Goal: Task Accomplishment & Management: Use online tool/utility

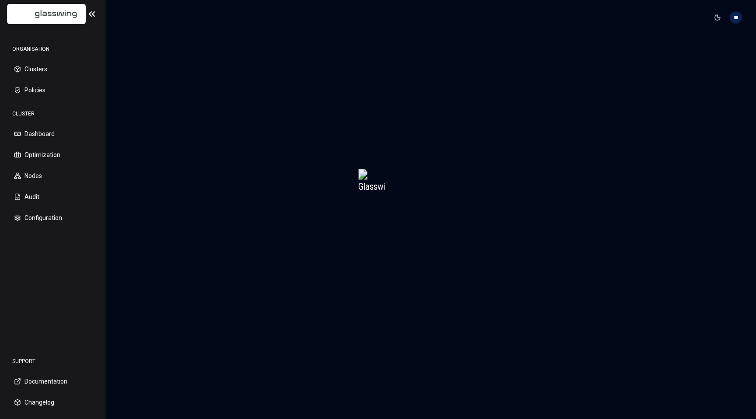
click at [54, 20] on img at bounding box center [47, 14] width 68 height 21
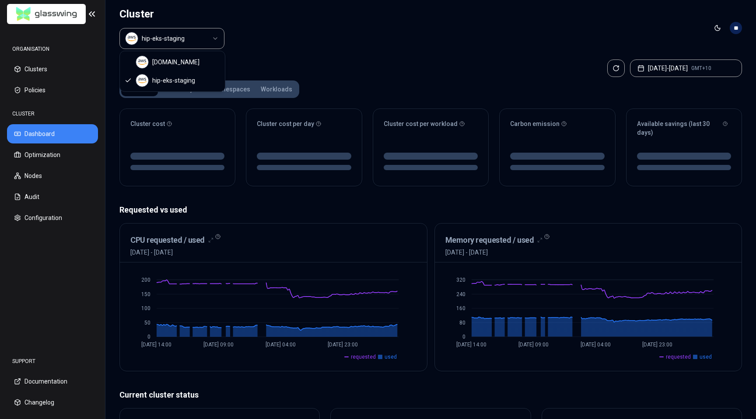
click at [210, 45] on html "ORGANISATION Clusters Policies CLUSTER Dashboard Optimization Nodes Audit Confi…" at bounding box center [378, 209] width 756 height 419
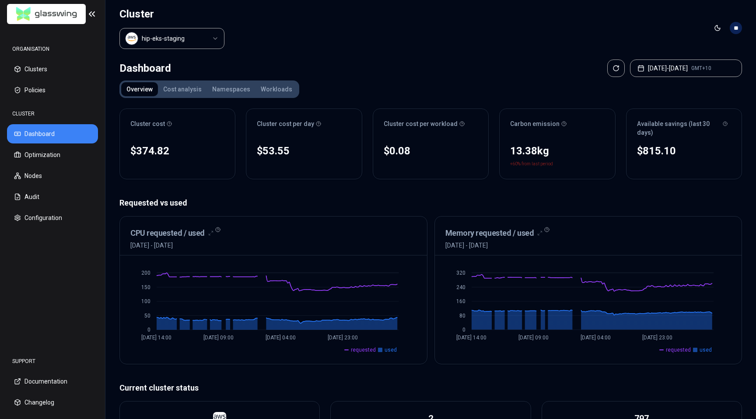
scroll to position [234, 0]
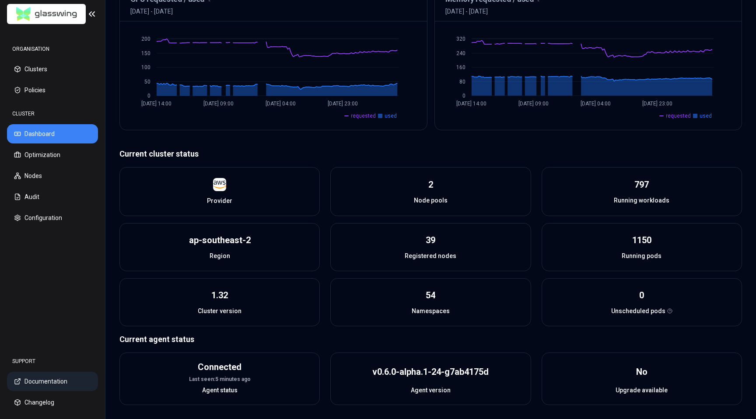
click at [0, 0] on aside "ORGANISATION Clusters Policies CLUSTER Dashboard Optimization Nodes Audit Confi…" at bounding box center [52, 209] width 105 height 419
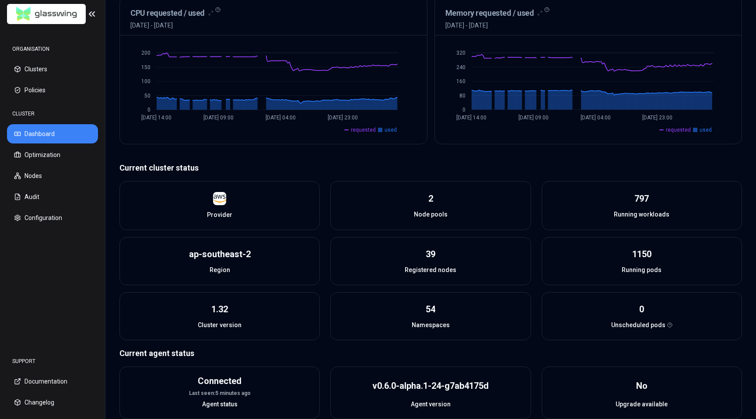
scroll to position [219, 0]
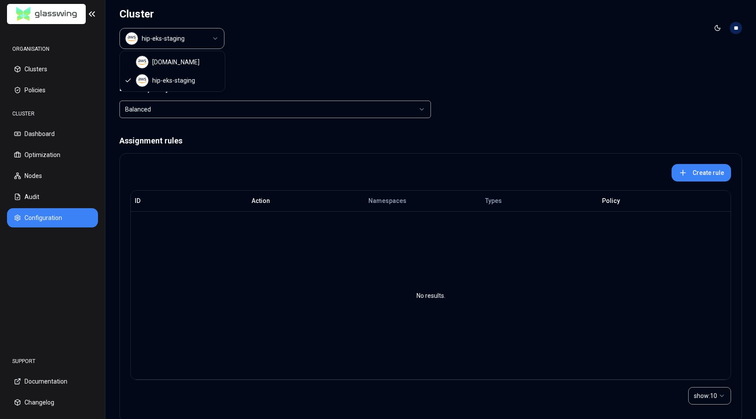
click at [166, 40] on html "ORGANISATION Clusters Policies CLUSTER Dashboard Optimization Nodes Audit Confi…" at bounding box center [378, 209] width 756 height 419
click at [82, 9] on html "ORGANISATION Clusters Policies CLUSTER Dashboard Optimization Nodes Audit Confi…" at bounding box center [378, 209] width 756 height 419
click at [130, 15] on h1 "Cluster" at bounding box center [171, 14] width 105 height 14
click at [80, 14] on link at bounding box center [46, 14] width 79 height 21
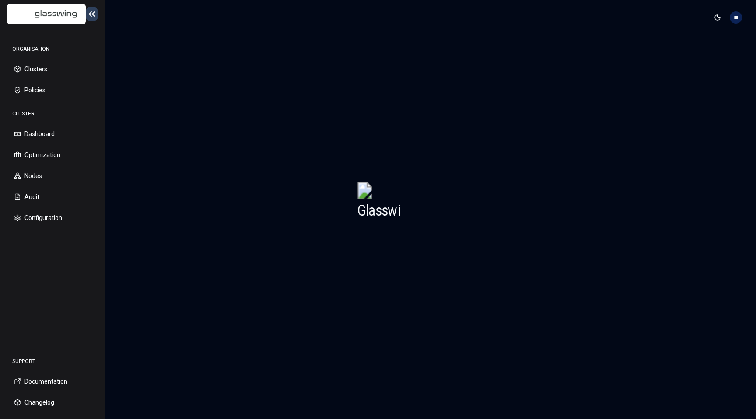
click at [87, 14] on icon at bounding box center [92, 14] width 10 height 10
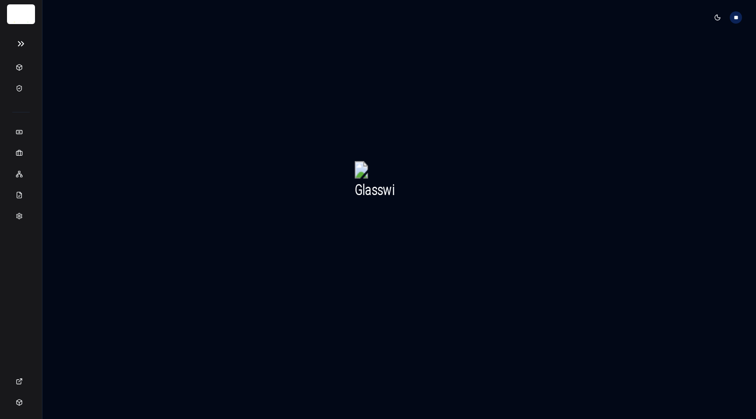
click at [24, 15] on div at bounding box center [20, 12] width 22 height 17
click at [24, 47] on icon at bounding box center [20, 43] width 17 height 10
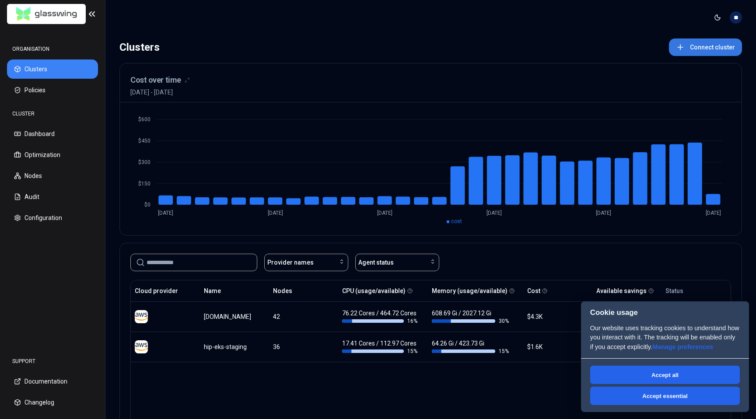
click at [724, 41] on button "Connect cluster" at bounding box center [704, 46] width 73 height 17
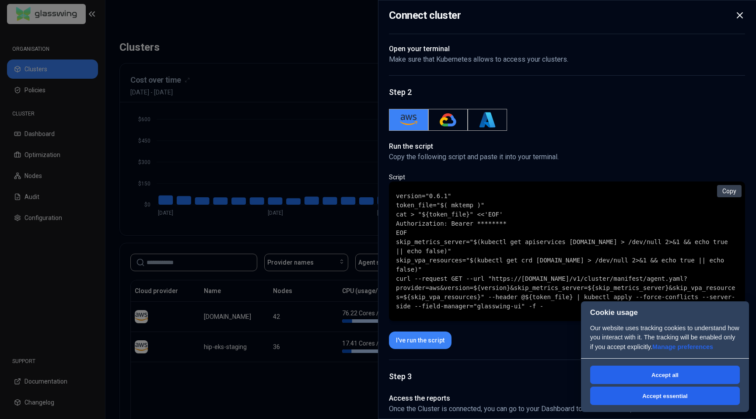
scroll to position [33, 0]
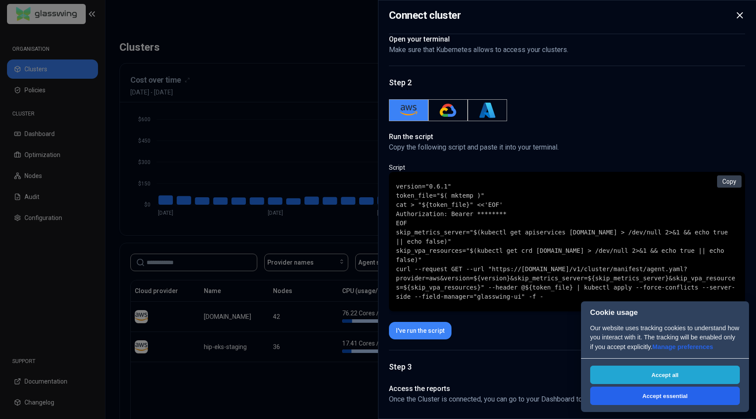
click at [710, 373] on button "Accept all" at bounding box center [665, 375] width 150 height 18
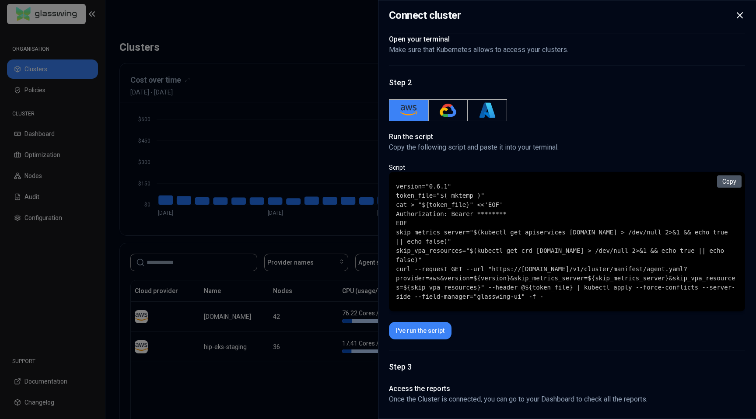
click at [735, 181] on button "Copy" at bounding box center [729, 181] width 24 height 12
drag, startPoint x: 572, startPoint y: 297, endPoint x: 390, endPoint y: 190, distance: 211.7
click at [390, 190] on div "version="0.6.1" token_file="$( mktemp )" cat > "${token_file}" <<'EOF' Authoriz…" at bounding box center [567, 241] width 356 height 139
copy code "version="0.6.1" token_file="$( mktemp )" cat > "${token_file}" <<'EOF' Authoriz…"
